Goal: Information Seeking & Learning: Find specific fact

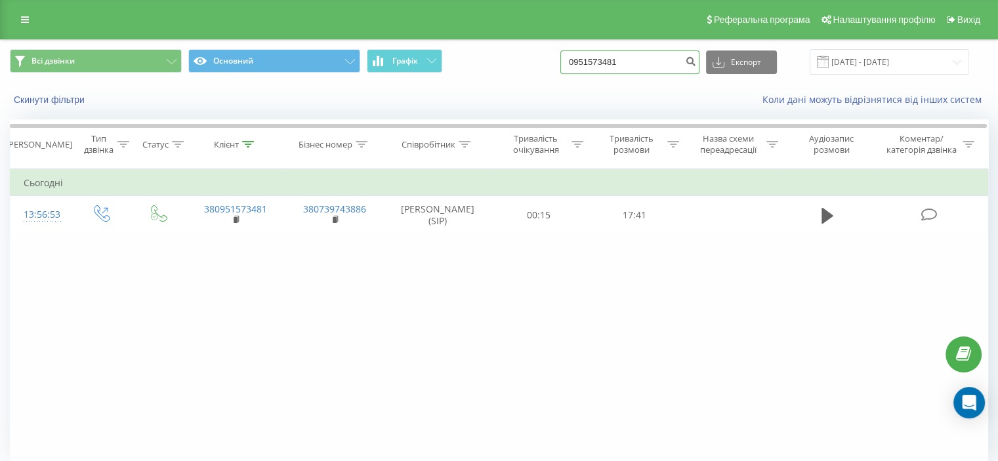
click at [647, 57] on input "0951573481" at bounding box center [629, 63] width 139 height 24
paste input "64783520"
type input "0964783520"
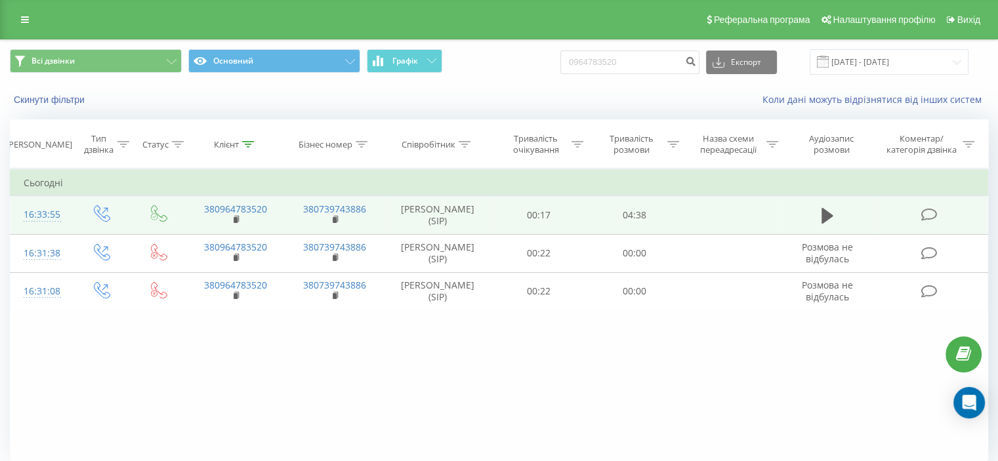
click at [934, 222] on icon at bounding box center [929, 215] width 16 height 14
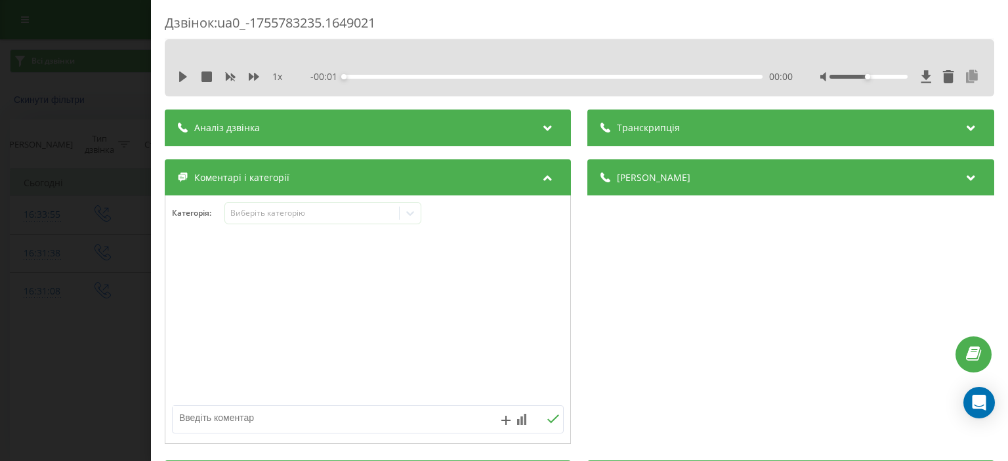
click at [966, 74] on icon at bounding box center [973, 76] width 16 height 13
